Goal: Task Accomplishment & Management: Complete application form

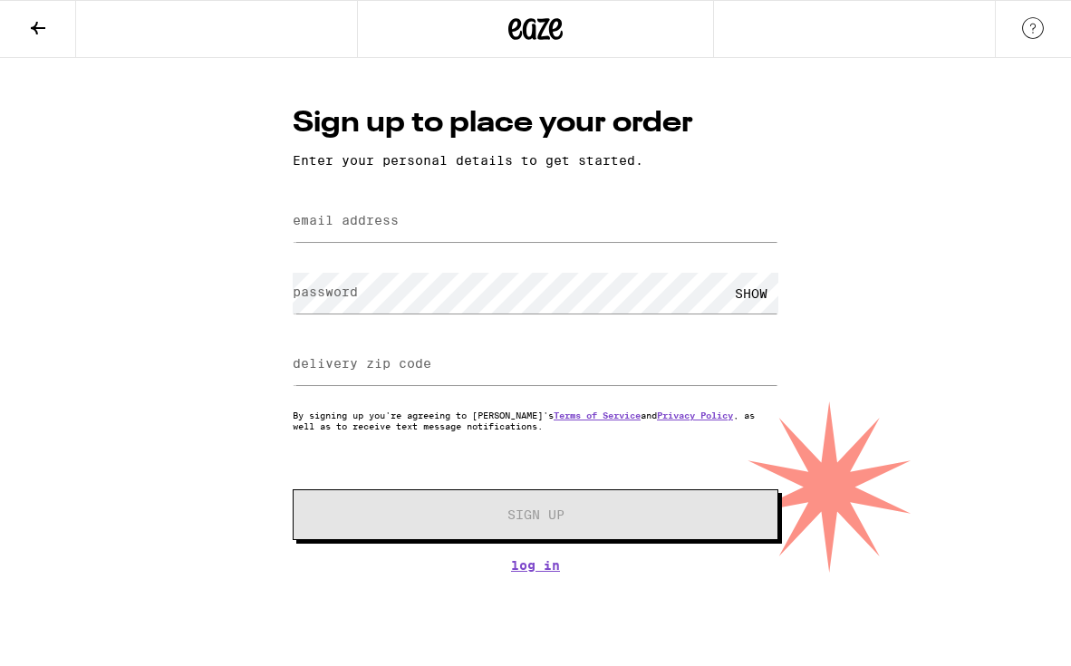
type input "[EMAIL_ADDRESS][DOMAIN_NAME]"
click at [431, 273] on div "SHOW" at bounding box center [536, 292] width 486 height 53
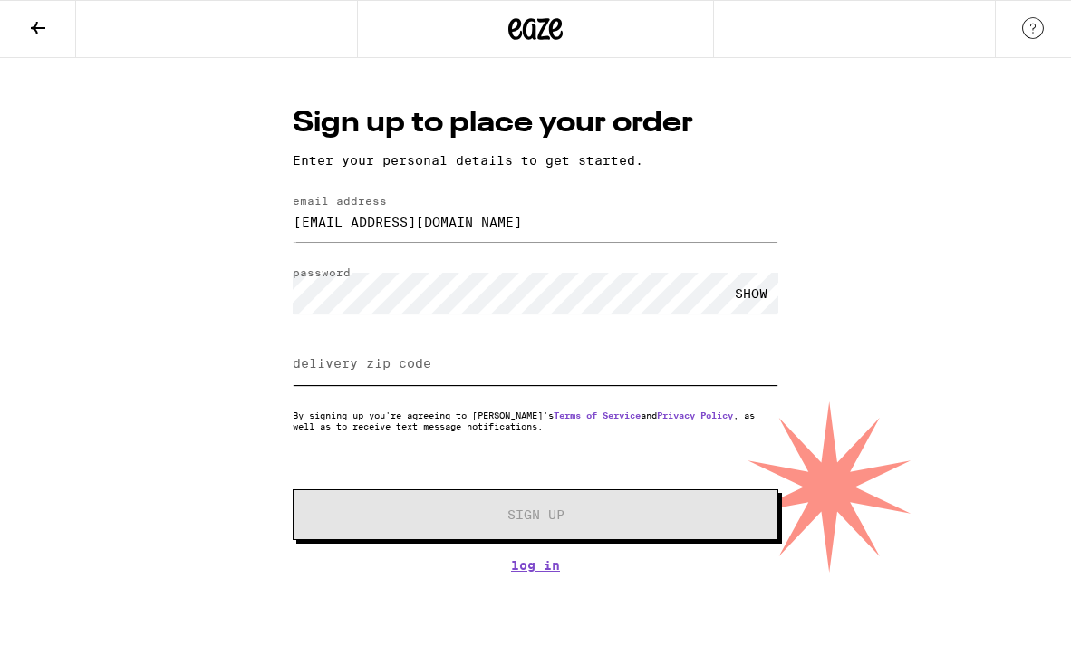
click at [424, 376] on input "delivery zip code" at bounding box center [536, 364] width 486 height 41
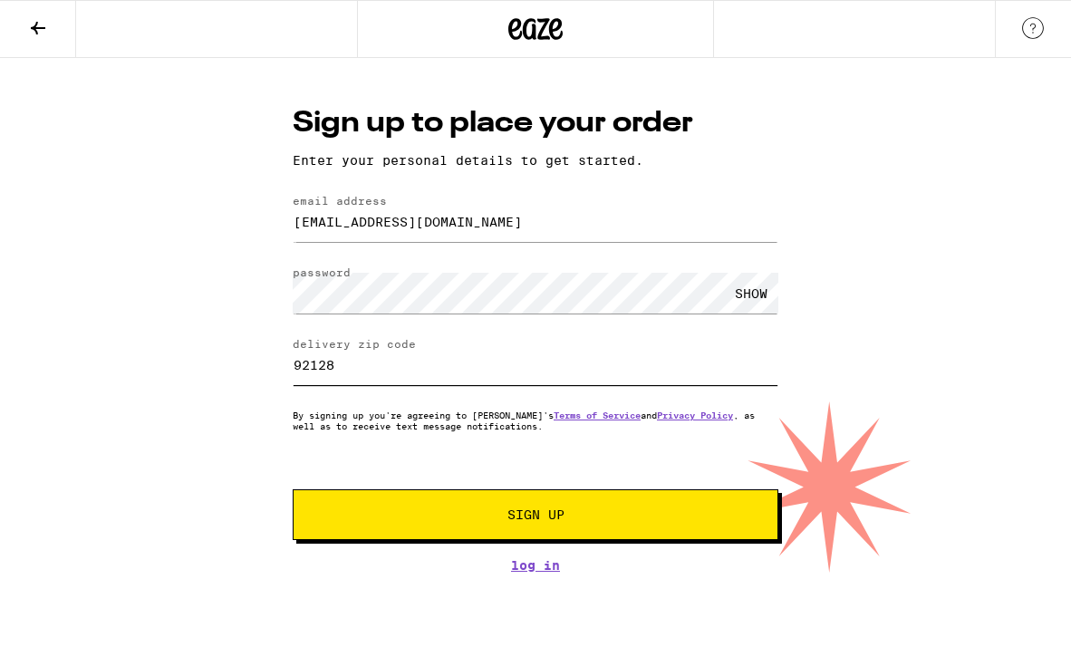
type input "92128"
click at [440, 525] on button "Sign Up" at bounding box center [536, 514] width 486 height 51
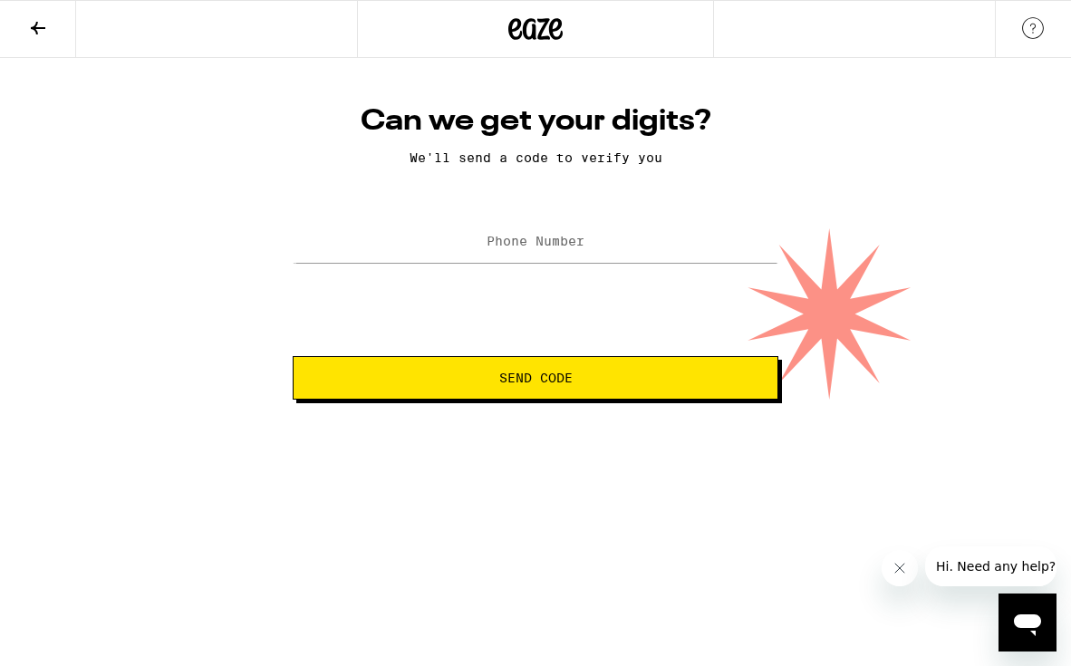
click at [603, 266] on div at bounding box center [536, 242] width 486 height 53
click at [586, 250] on input "Phone Number" at bounding box center [536, 242] width 486 height 41
type input "[PHONE_NUMBER]"
click at [293, 356] on button "Send Code" at bounding box center [536, 378] width 486 height 44
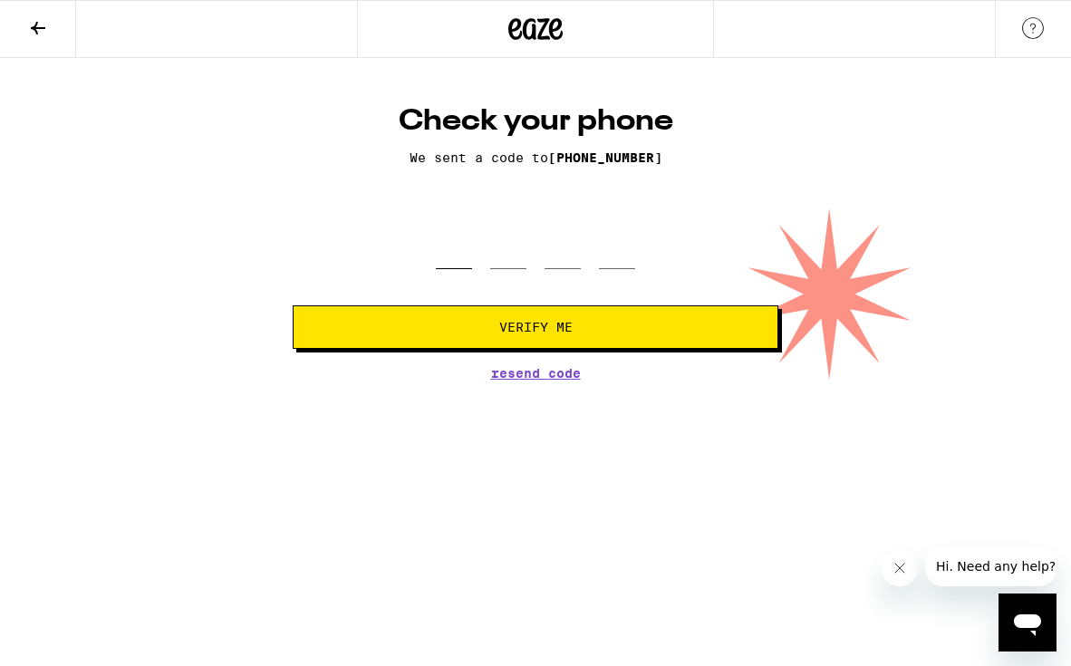
click at [458, 250] on input "tel" at bounding box center [454, 242] width 36 height 53
type input "7"
type input "0"
type input "9"
type input "3"
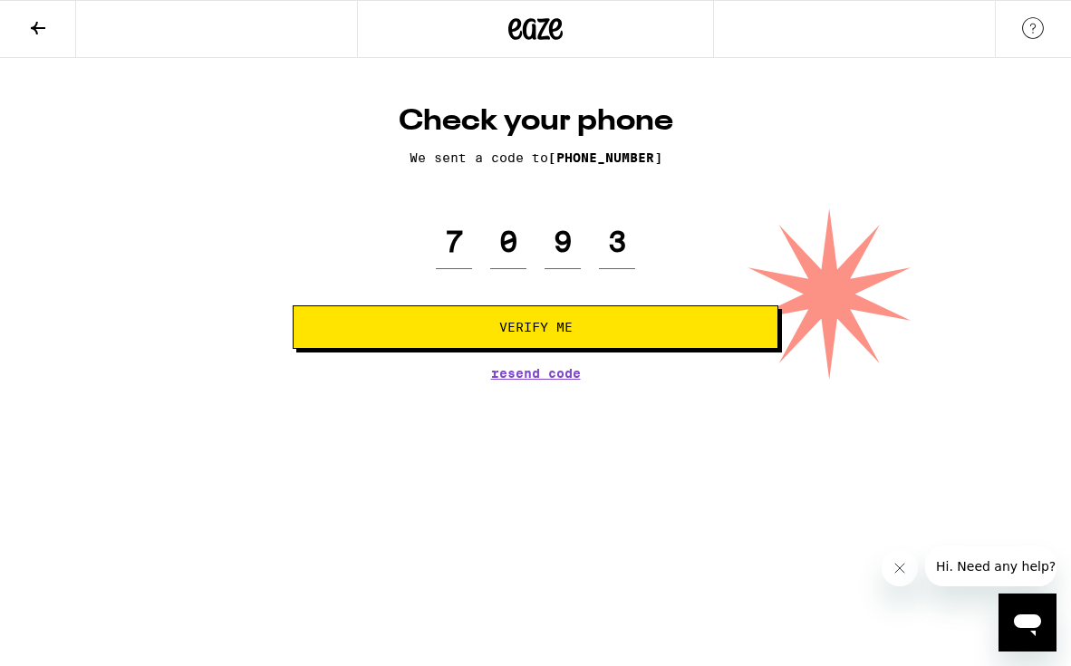
click at [555, 324] on span "Verify Me" at bounding box center [535, 327] width 73 height 13
